Goal: Check status: Check status

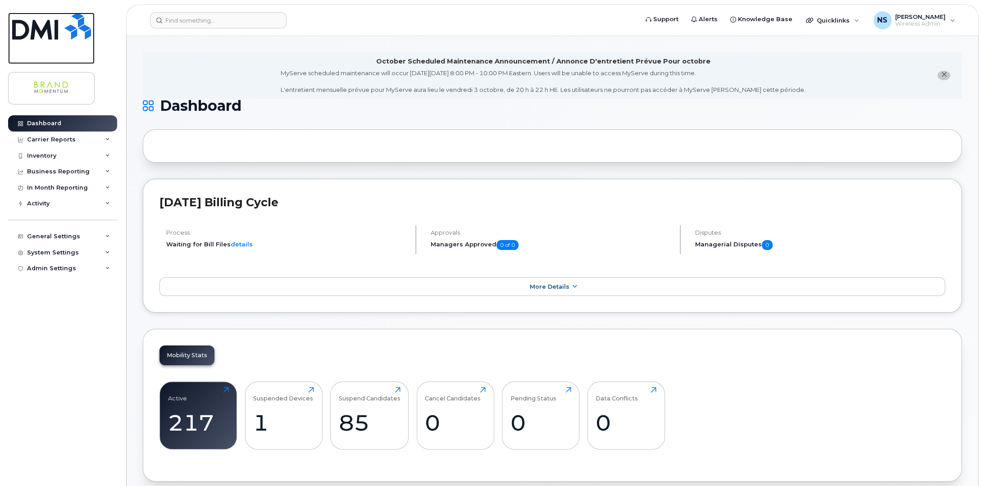
click at [47, 30] on img at bounding box center [51, 26] width 79 height 27
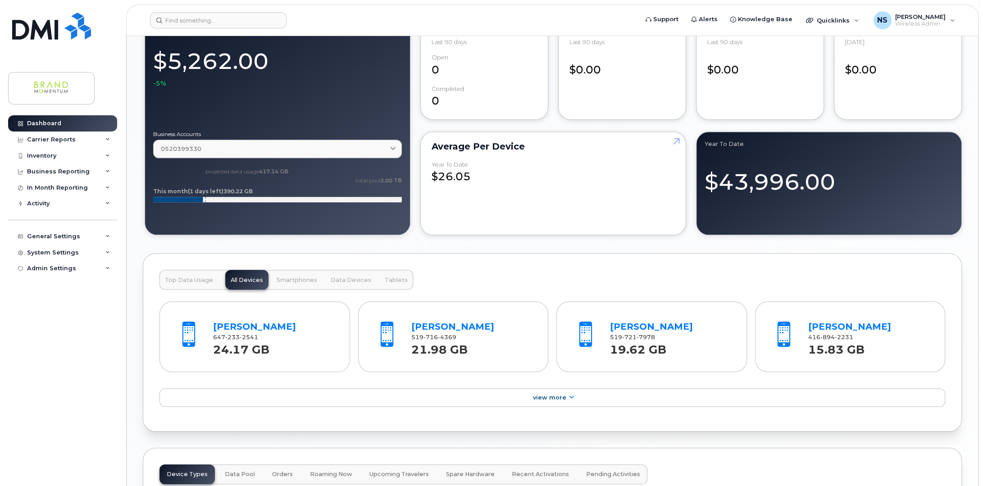
scroll to position [833, 0]
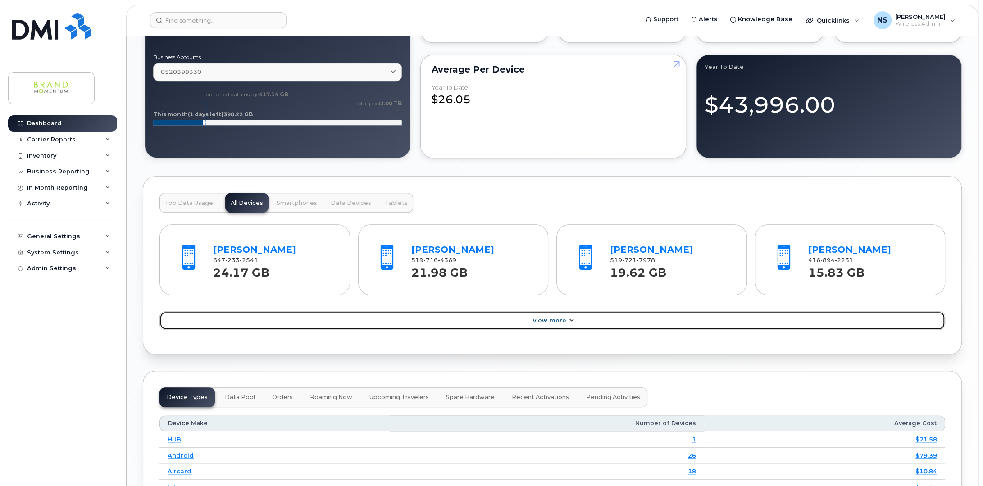
click at [548, 317] on span "View More" at bounding box center [549, 320] width 33 height 7
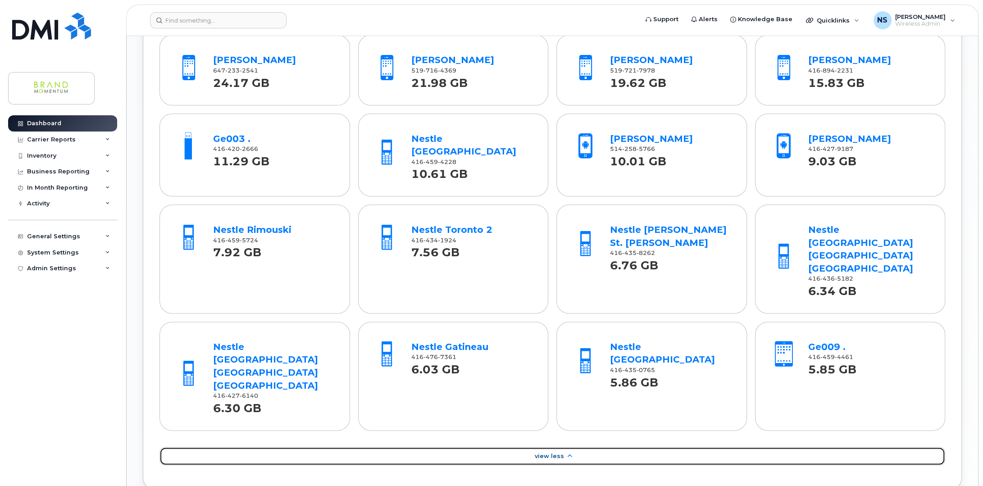
scroll to position [1058, 0]
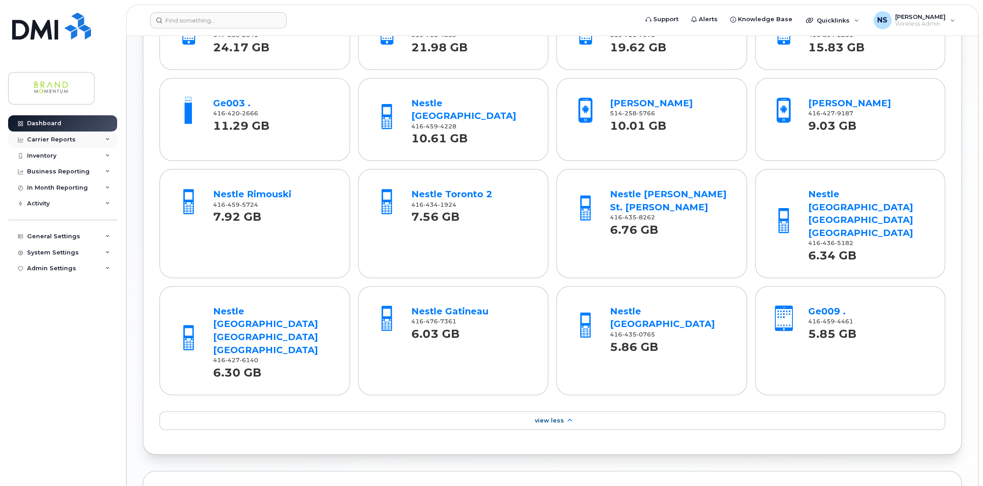
click at [51, 136] on div "Carrier Reports" at bounding box center [51, 139] width 49 height 7
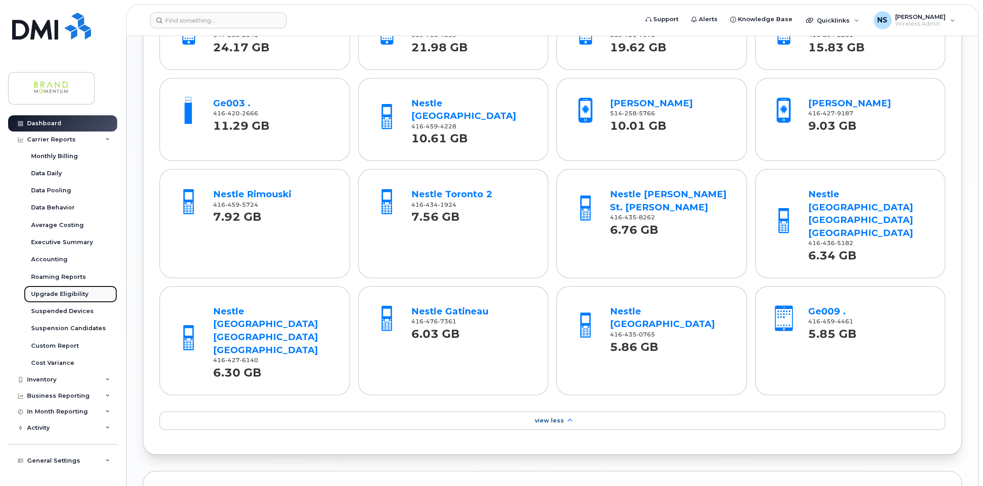
click at [59, 297] on div "Upgrade Eligibility" at bounding box center [59, 294] width 57 height 8
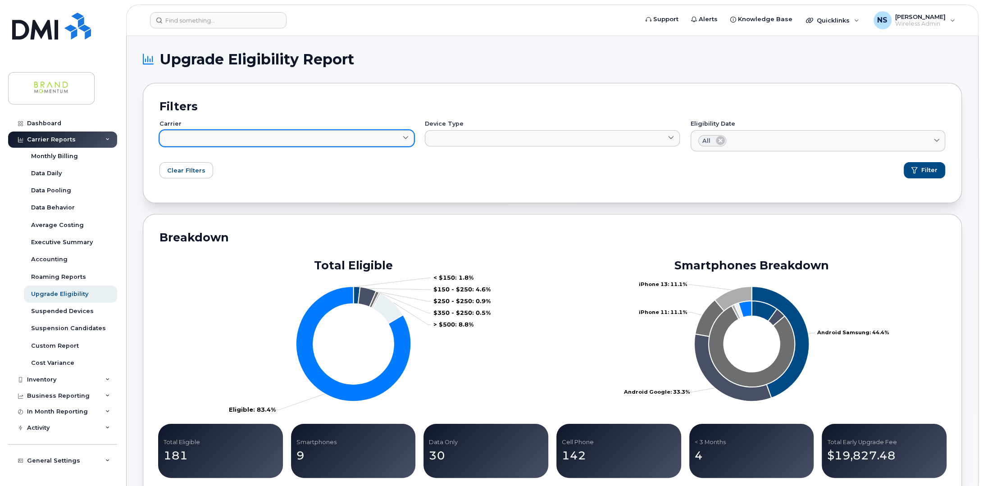
click at [220, 146] on link at bounding box center [287, 138] width 255 height 16
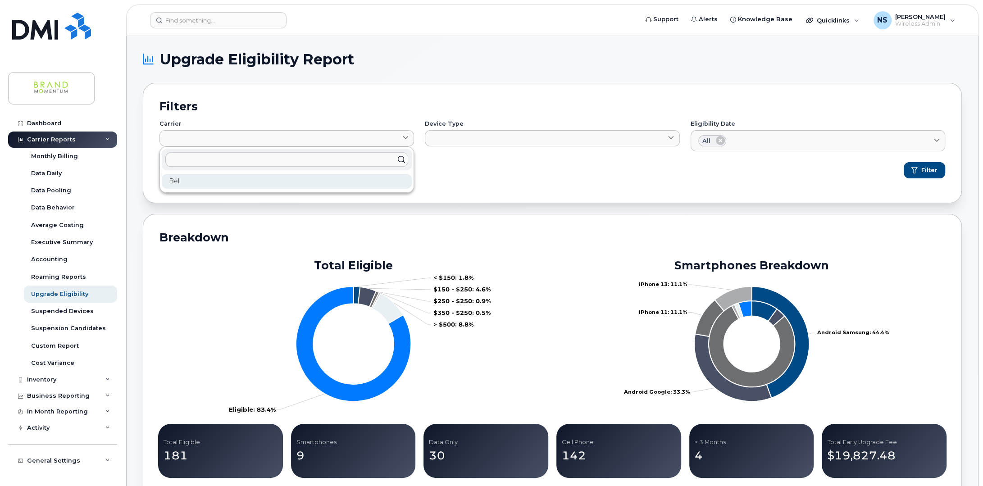
click at [230, 177] on div "Bell" at bounding box center [287, 181] width 250 height 15
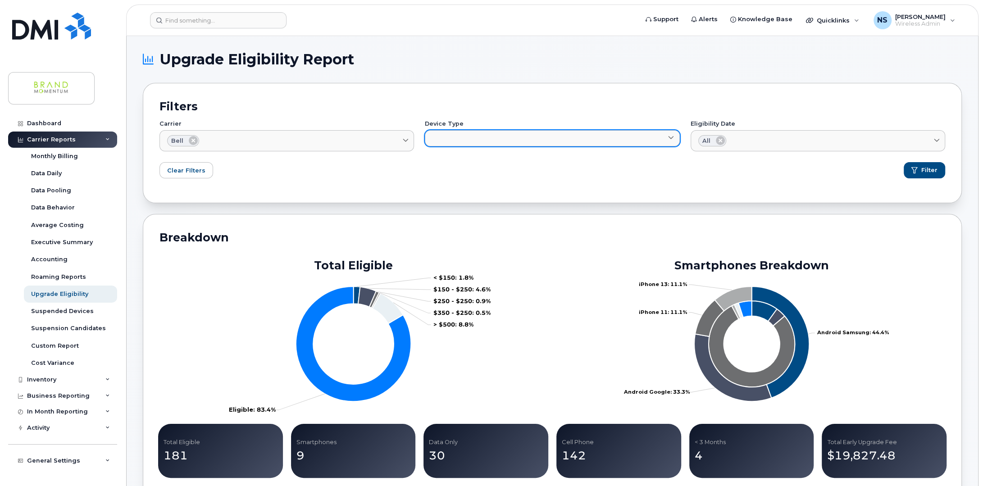
click at [466, 132] on link at bounding box center [552, 138] width 255 height 16
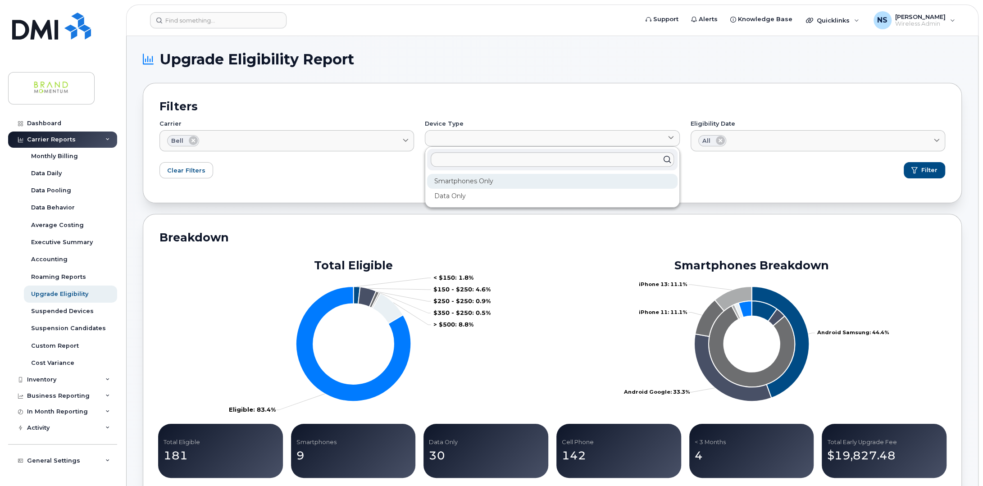
click at [458, 179] on div "Smartphones Only" at bounding box center [552, 181] width 250 height 15
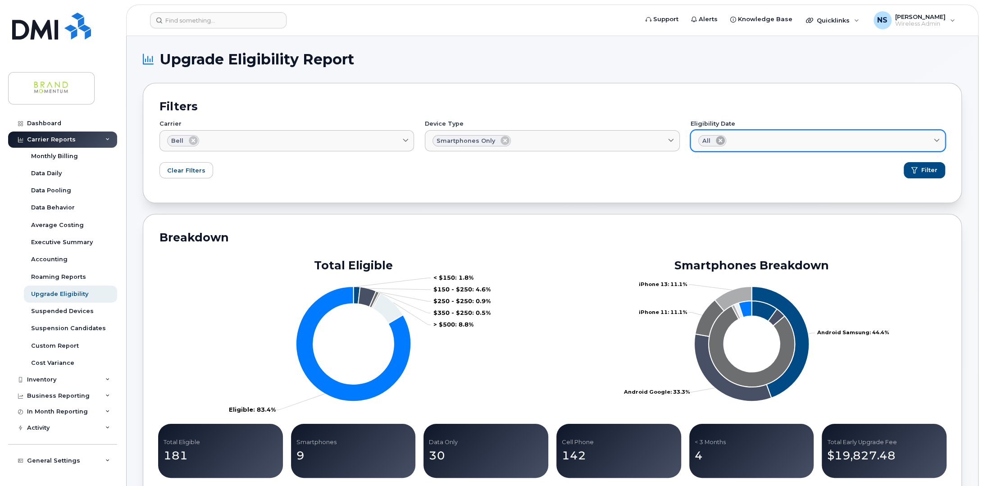
click at [722, 142] on icon at bounding box center [720, 140] width 9 height 9
click at [748, 140] on link at bounding box center [818, 138] width 255 height 16
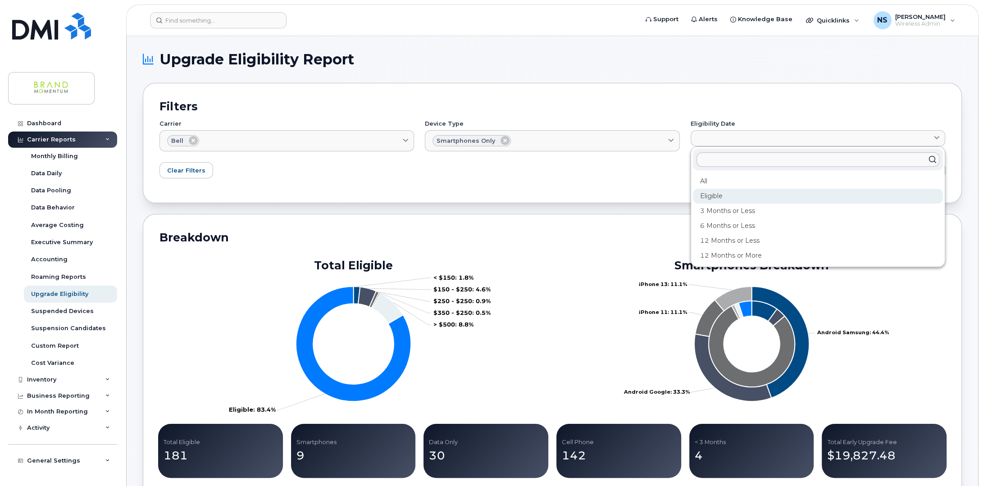
click at [725, 195] on div "Eligible" at bounding box center [818, 196] width 250 height 15
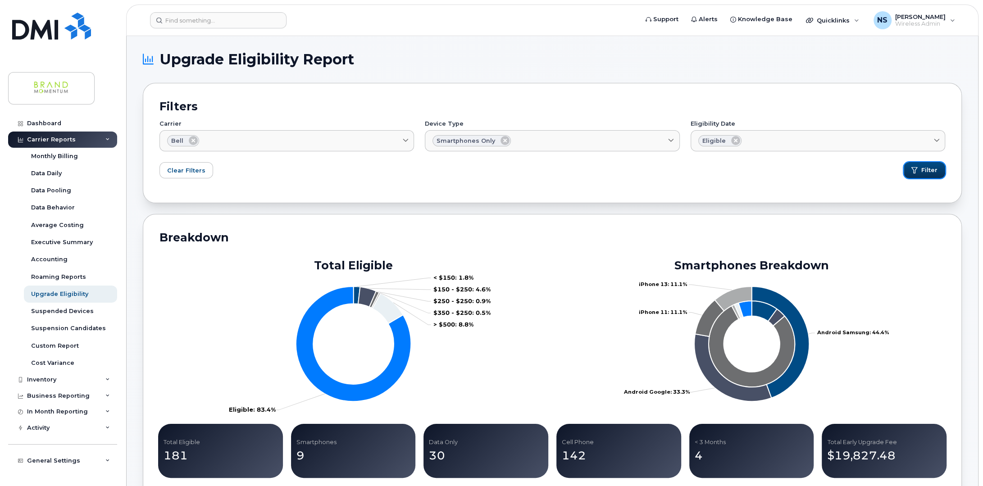
click at [920, 169] on button "Filter" at bounding box center [924, 170] width 41 height 16
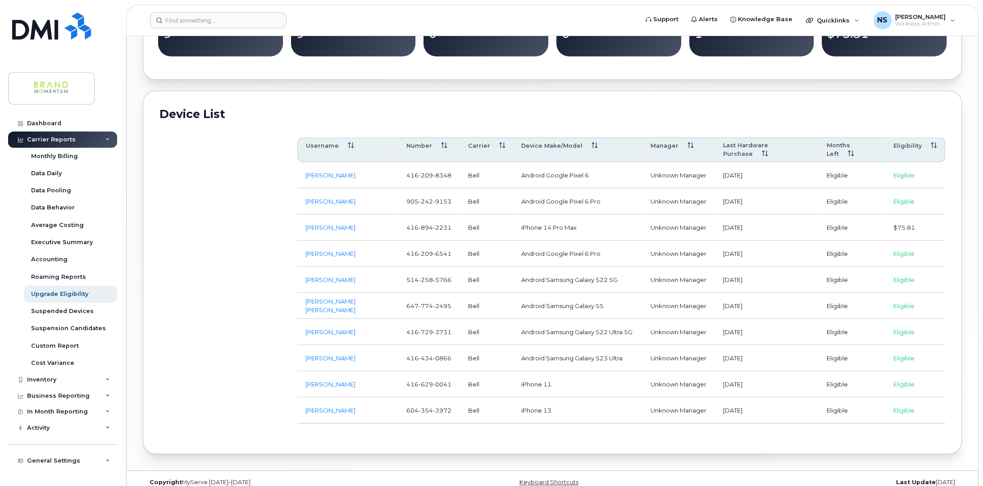
scroll to position [422, 0]
click at [765, 143] on th "Last Hardware Purchase" at bounding box center [767, 149] width 104 height 25
